Goal: Book appointment/travel/reservation

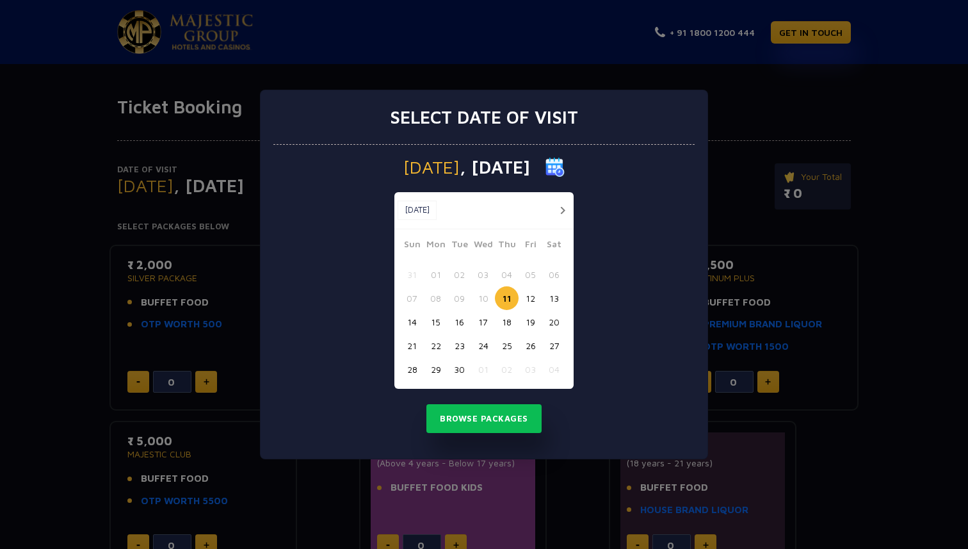
click at [439, 322] on button "15" at bounding box center [436, 322] width 24 height 24
click at [484, 416] on button "Browse Packages" at bounding box center [484, 418] width 115 height 29
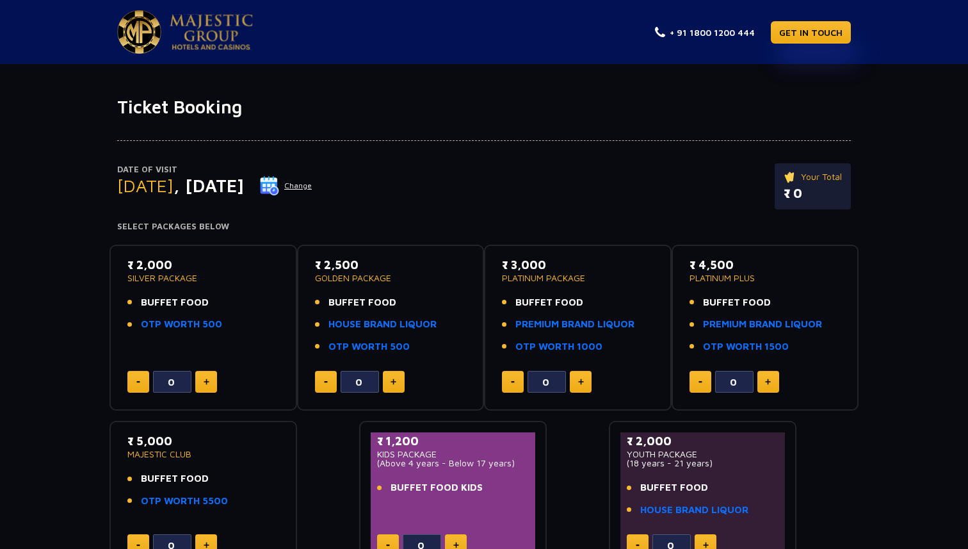
click at [225, 34] on img at bounding box center [211, 32] width 83 height 36
